Goal: Task Accomplishment & Management: Manage account settings

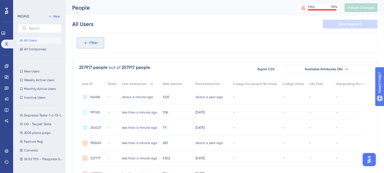
click at [98, 43] on button "Filter" at bounding box center [90, 42] width 27 height 11
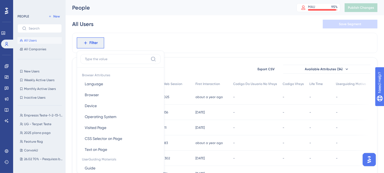
scroll to position [25, 0]
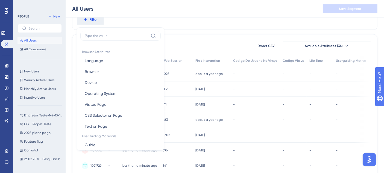
type input "i"
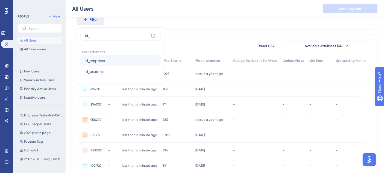
type input "id_"
click at [110, 63] on button "id_empresa id_empresa" at bounding box center [120, 60] width 80 height 11
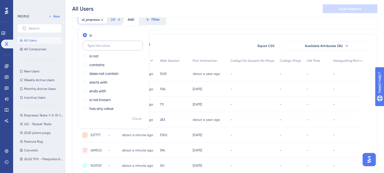
click at [99, 48] on label at bounding box center [113, 46] width 60 height 10
click at [99, 48] on input "text" at bounding box center [113, 46] width 51 height 4
paste input "1011753"
type input "1011753"
click at [135, 121] on span "Done" at bounding box center [136, 119] width 9 height 7
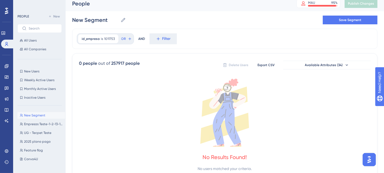
scroll to position [0, 0]
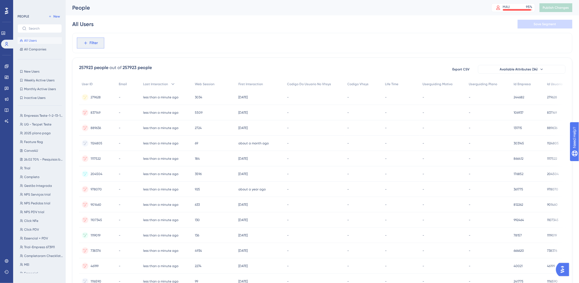
click at [91, 40] on span "Filter" at bounding box center [94, 43] width 8 height 7
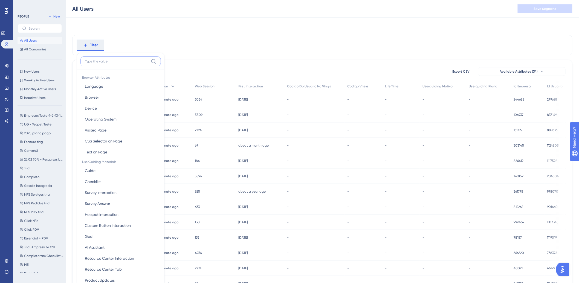
scroll to position [25, 0]
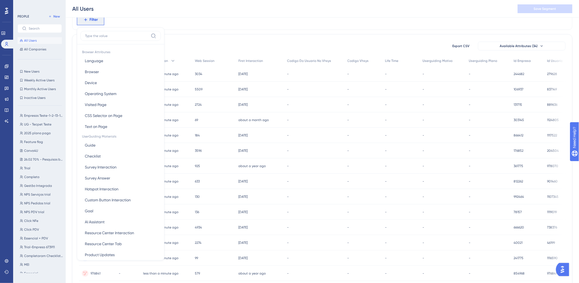
click at [239, 39] on div "257923 people out of 257923 people Export CSV Available Attributes (34) User ID…" at bounding box center [322, 215] width 500 height 363
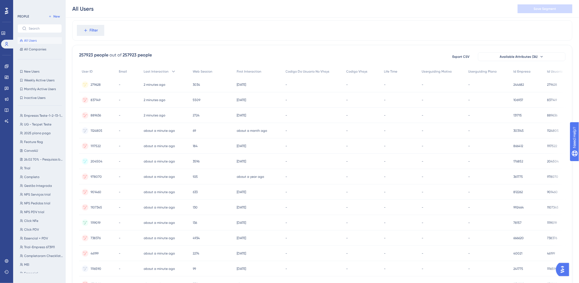
scroll to position [0, 0]
